Goal: Navigation & Orientation: Find specific page/section

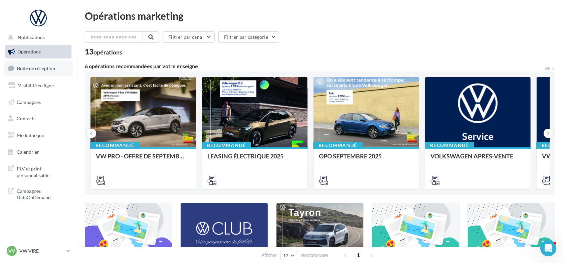
click at [57, 68] on link "Boîte de réception" at bounding box center [38, 68] width 69 height 14
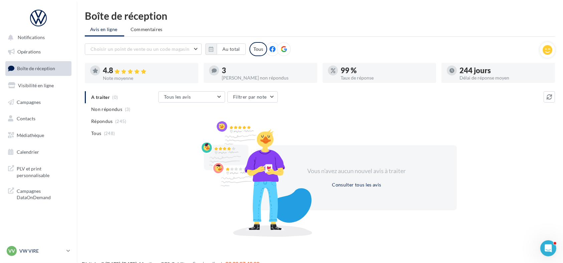
click at [29, 251] on p "VW VIRE" at bounding box center [41, 250] width 44 height 7
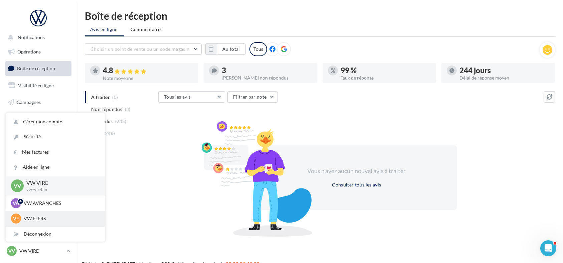
click at [43, 213] on div "VF VW FLERS vw-fle-lan" at bounding box center [55, 218] width 89 height 10
